Goal: Find specific page/section: Find specific page/section

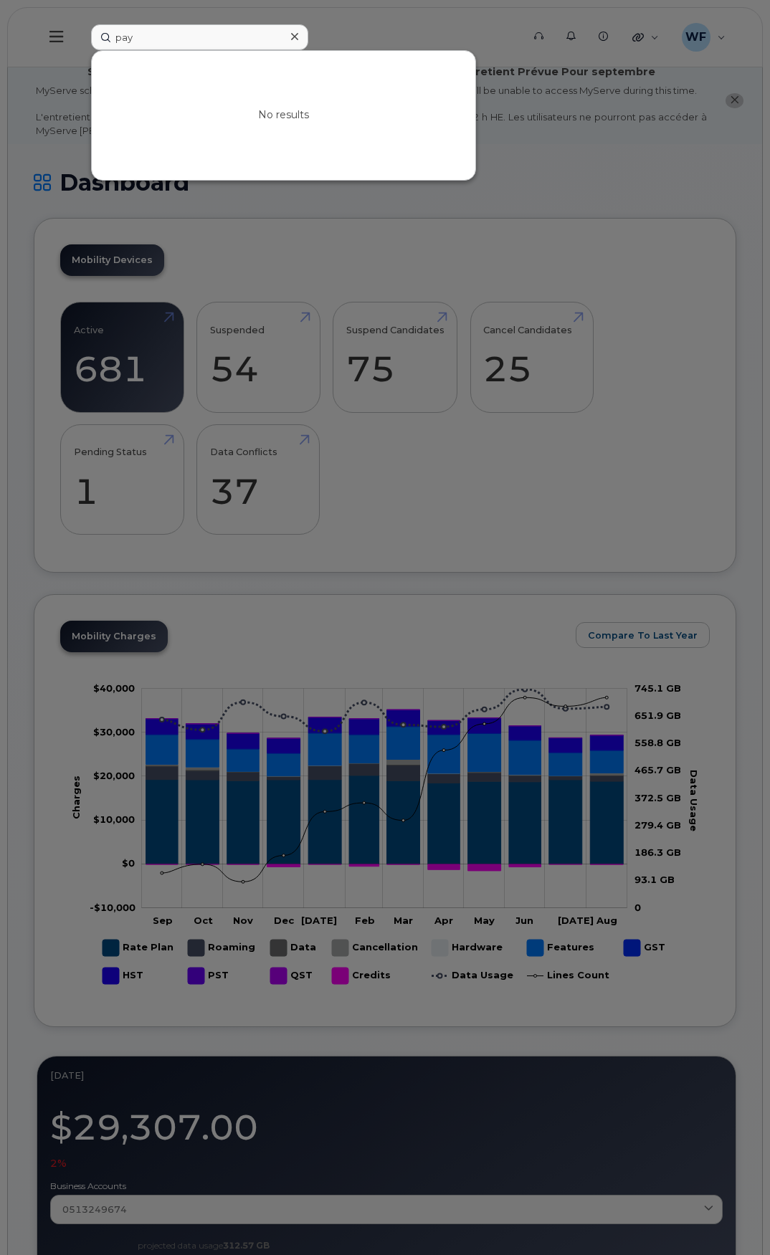
click at [158, 7] on div at bounding box center [385, 627] width 770 height 1255
click at [143, 34] on input "pay" at bounding box center [199, 37] width 217 height 26
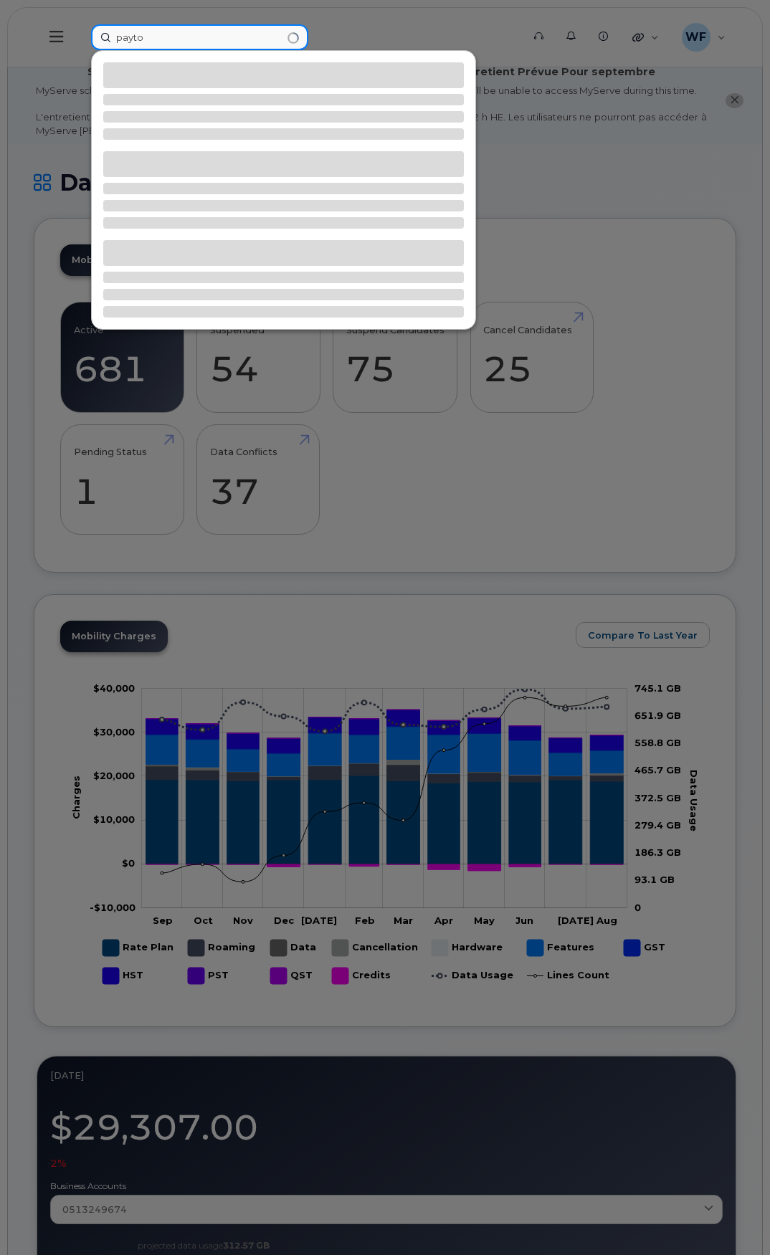
type input "[PERSON_NAME]"
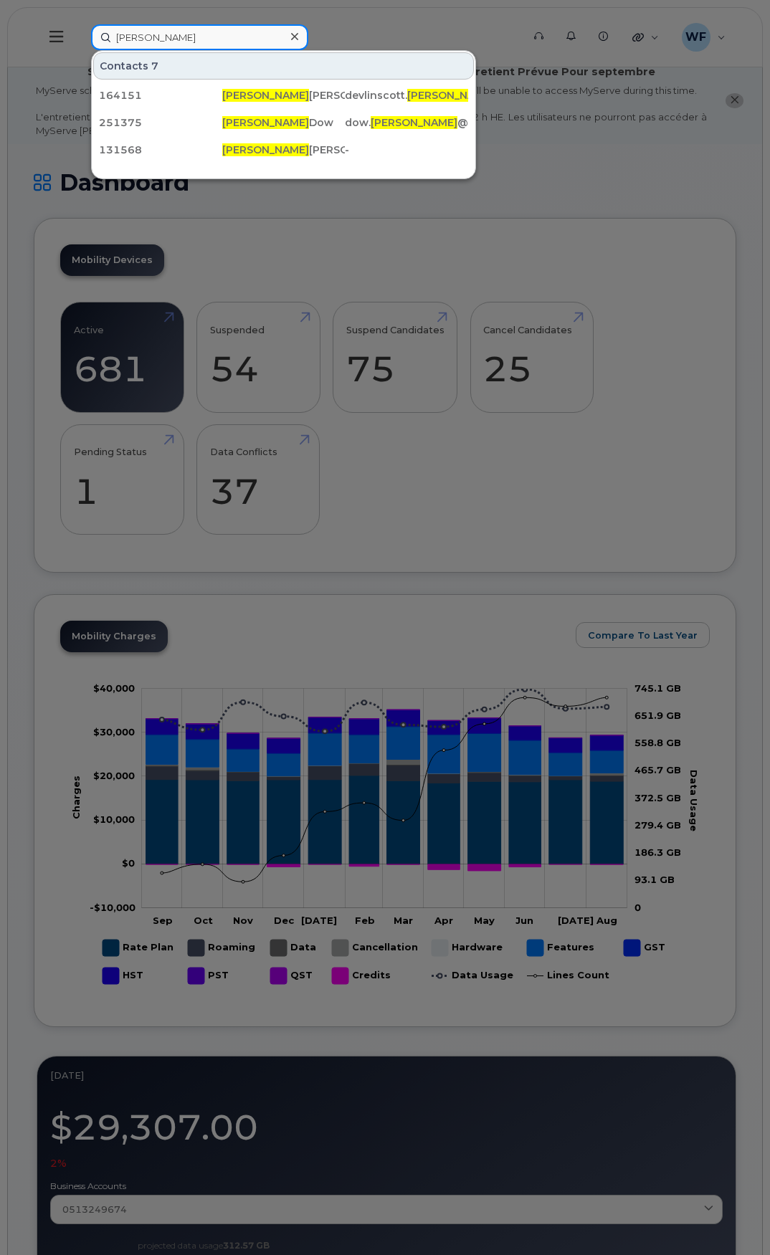
drag, startPoint x: 150, startPoint y: 34, endPoint x: 87, endPoint y: 23, distance: 63.3
click at [87, 24] on div "payton Contacts 7 164151 Payton Devlin-Scott devlinscott. payton @kent.ca 25137…" at bounding box center [302, 37] width 445 height 26
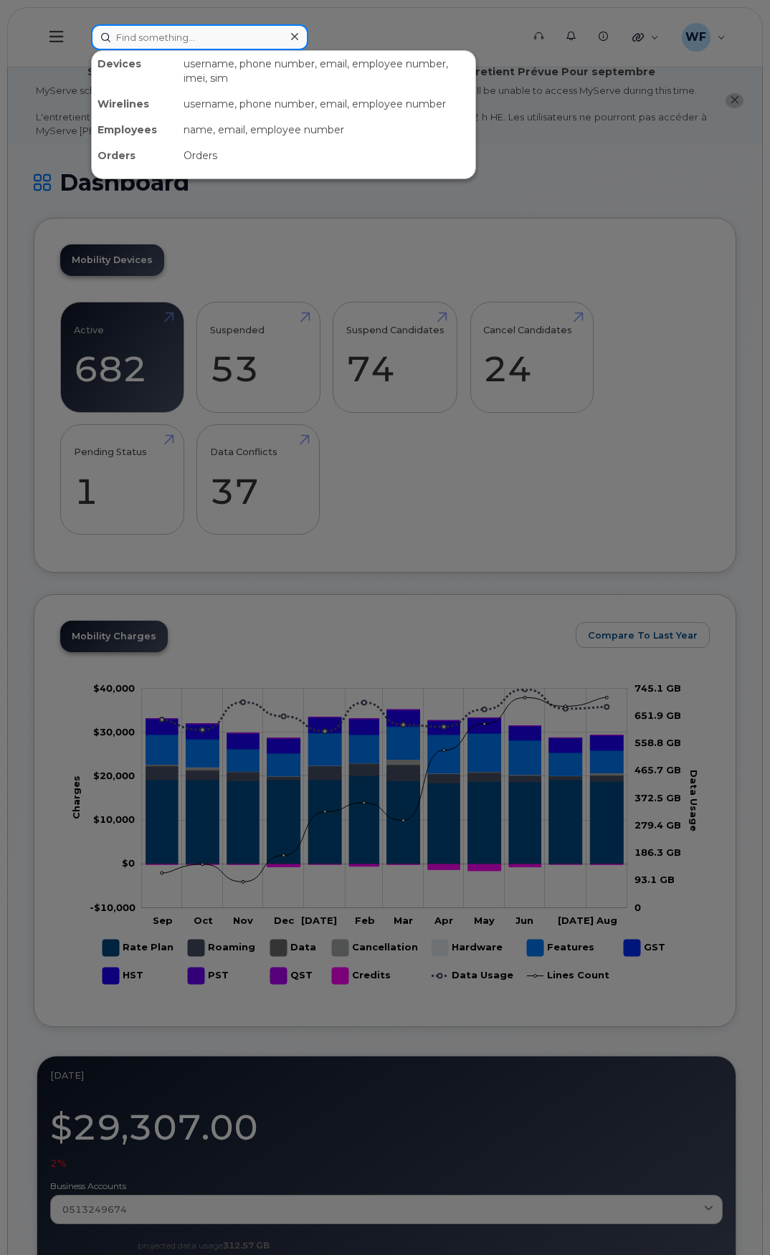
click at [165, 37] on input at bounding box center [199, 37] width 217 height 26
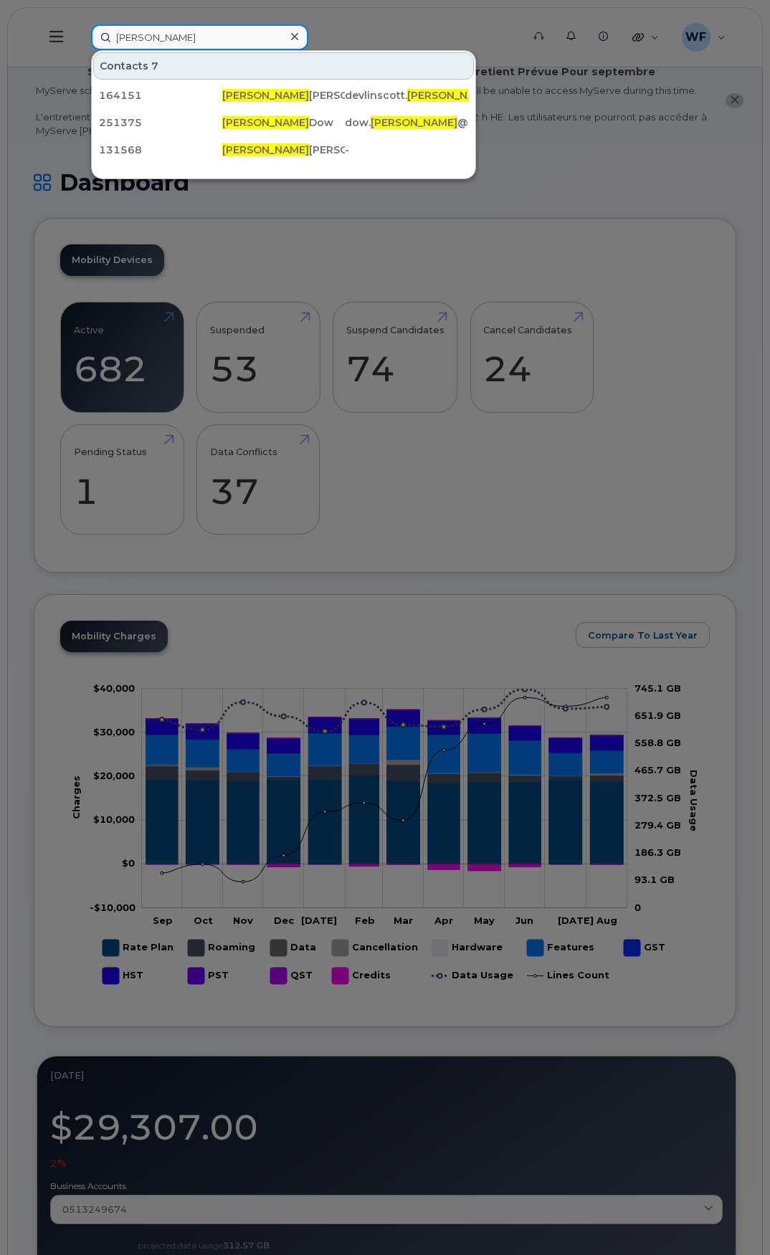
type input "[PERSON_NAME]"
click at [568, 174] on div at bounding box center [385, 627] width 770 height 1255
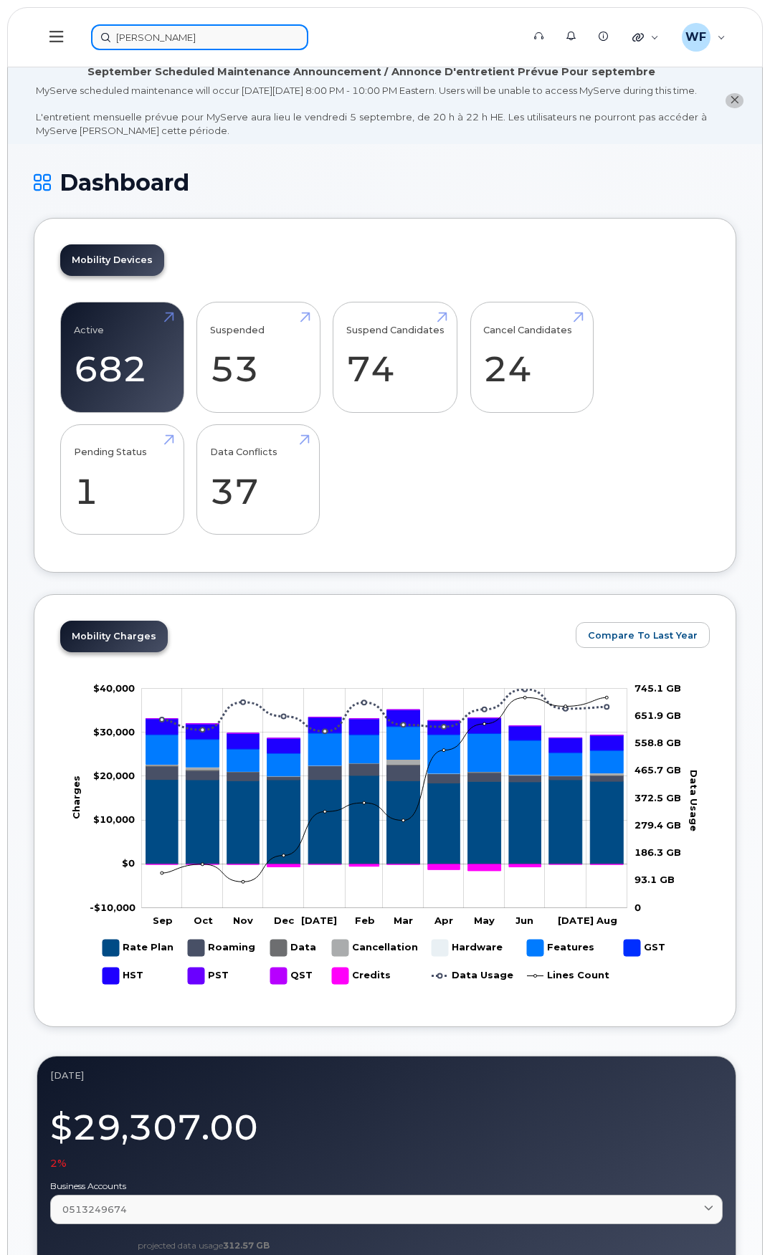
click at [143, 40] on input "[PERSON_NAME]" at bounding box center [199, 37] width 217 height 26
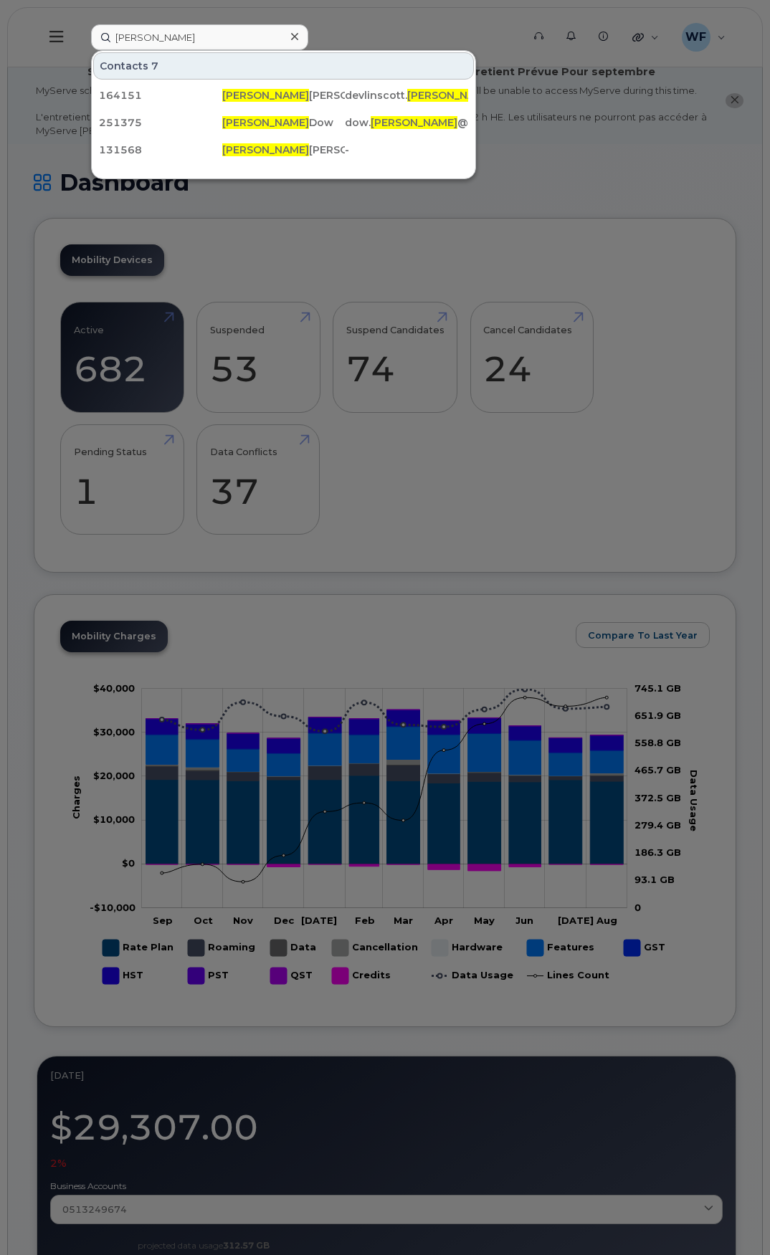
click at [523, 158] on div at bounding box center [385, 627] width 770 height 1255
